Goal: Task Accomplishment & Management: Complete application form

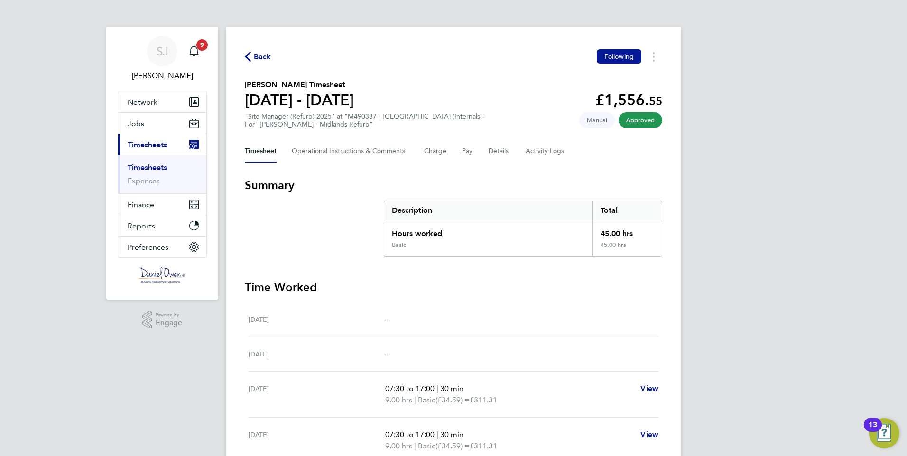
click at [140, 170] on link "Timesheets" at bounding box center [147, 167] width 39 height 9
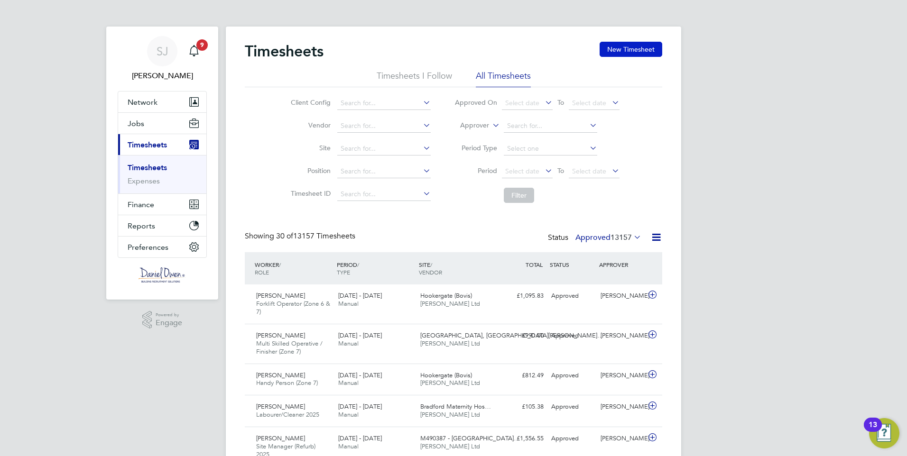
click at [658, 55] on button "New Timesheet" at bounding box center [631, 49] width 63 height 15
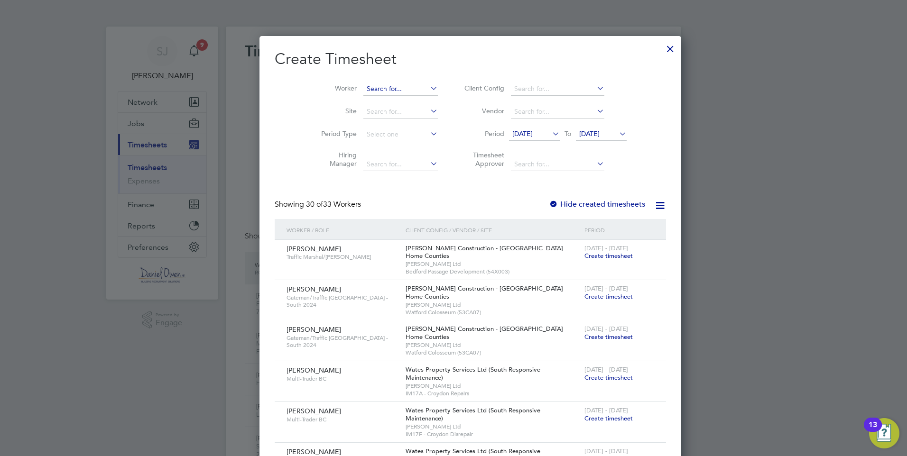
click at [365, 90] on input at bounding box center [400, 89] width 74 height 13
type input "[PERSON_NAME]"
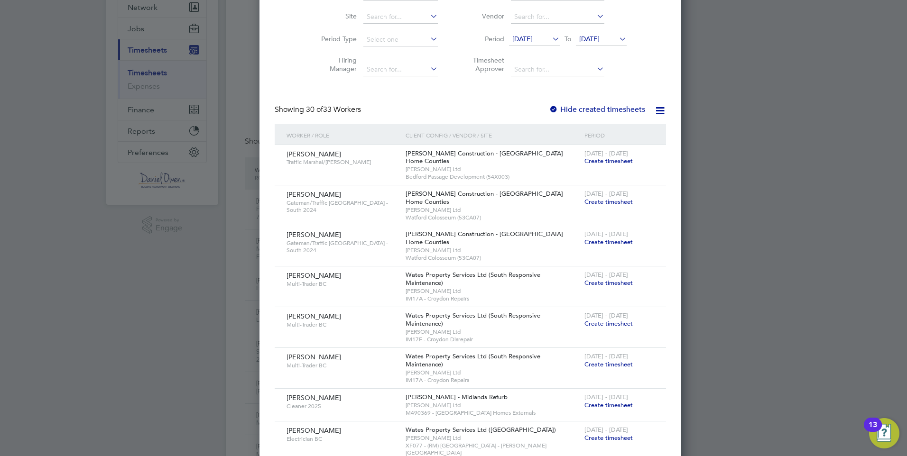
click at [549, 110] on div at bounding box center [553, 109] width 9 height 9
click at [617, 35] on icon at bounding box center [617, 38] width 0 height 13
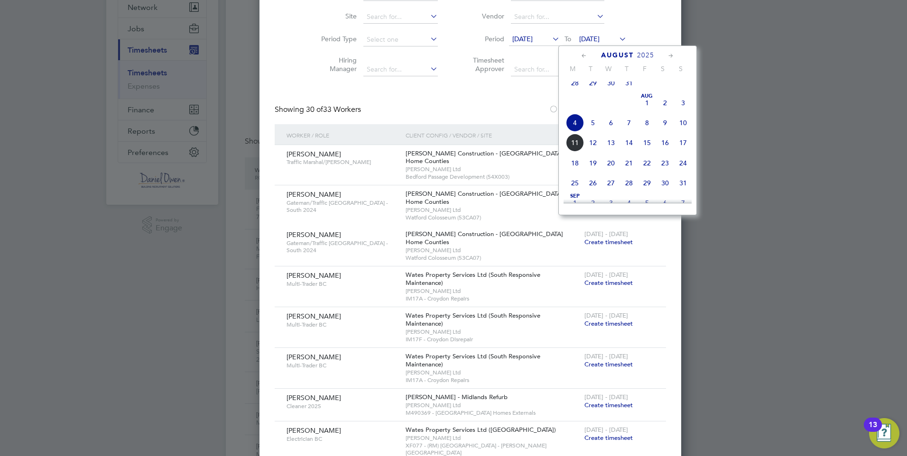
click at [651, 130] on span "8" at bounding box center [647, 123] width 18 height 18
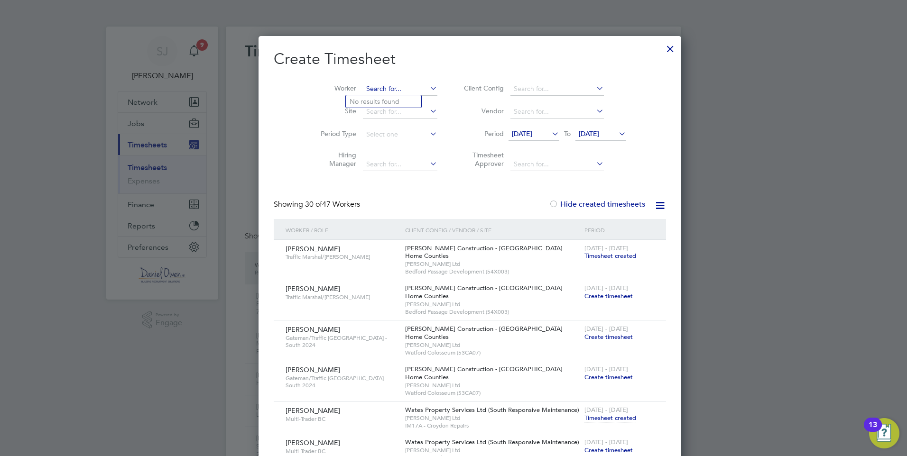
click at [363, 91] on input at bounding box center [400, 89] width 74 height 13
click at [407, 99] on b "[PERSON_NAME]" at bounding box center [434, 102] width 55 height 8
type input "[PERSON_NAME]"
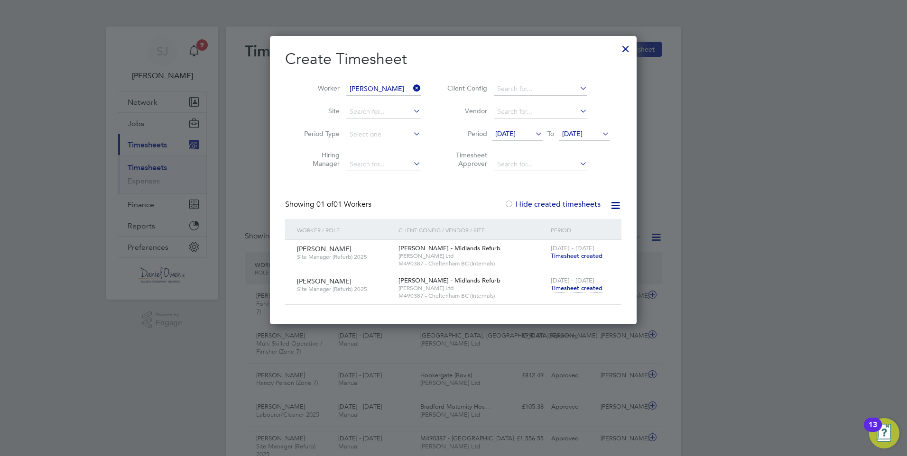
click at [593, 286] on span "Timesheet created" at bounding box center [577, 288] width 52 height 9
